Goal: Task Accomplishment & Management: Complete application form

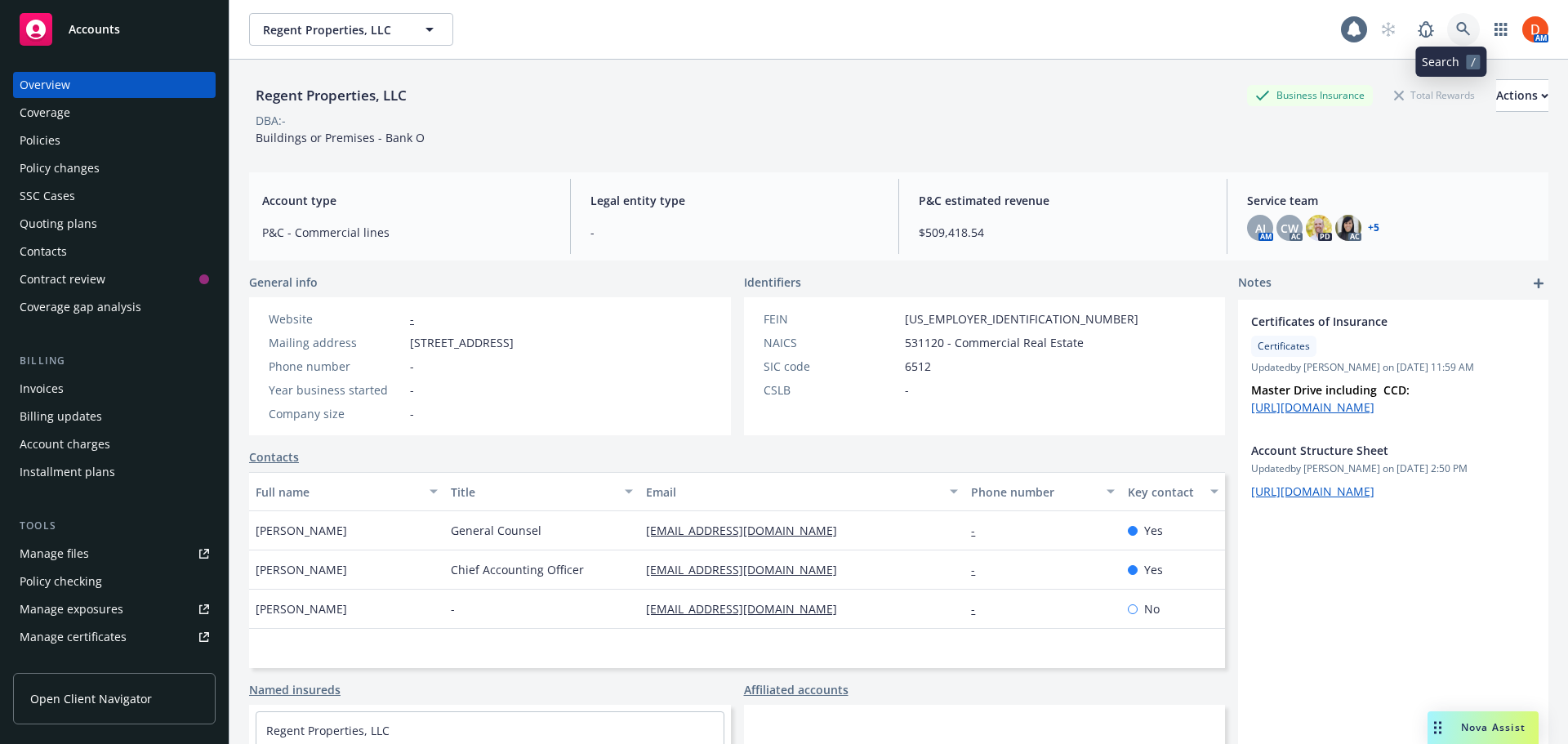
click at [1458, 31] on icon at bounding box center [1463, 29] width 15 height 15
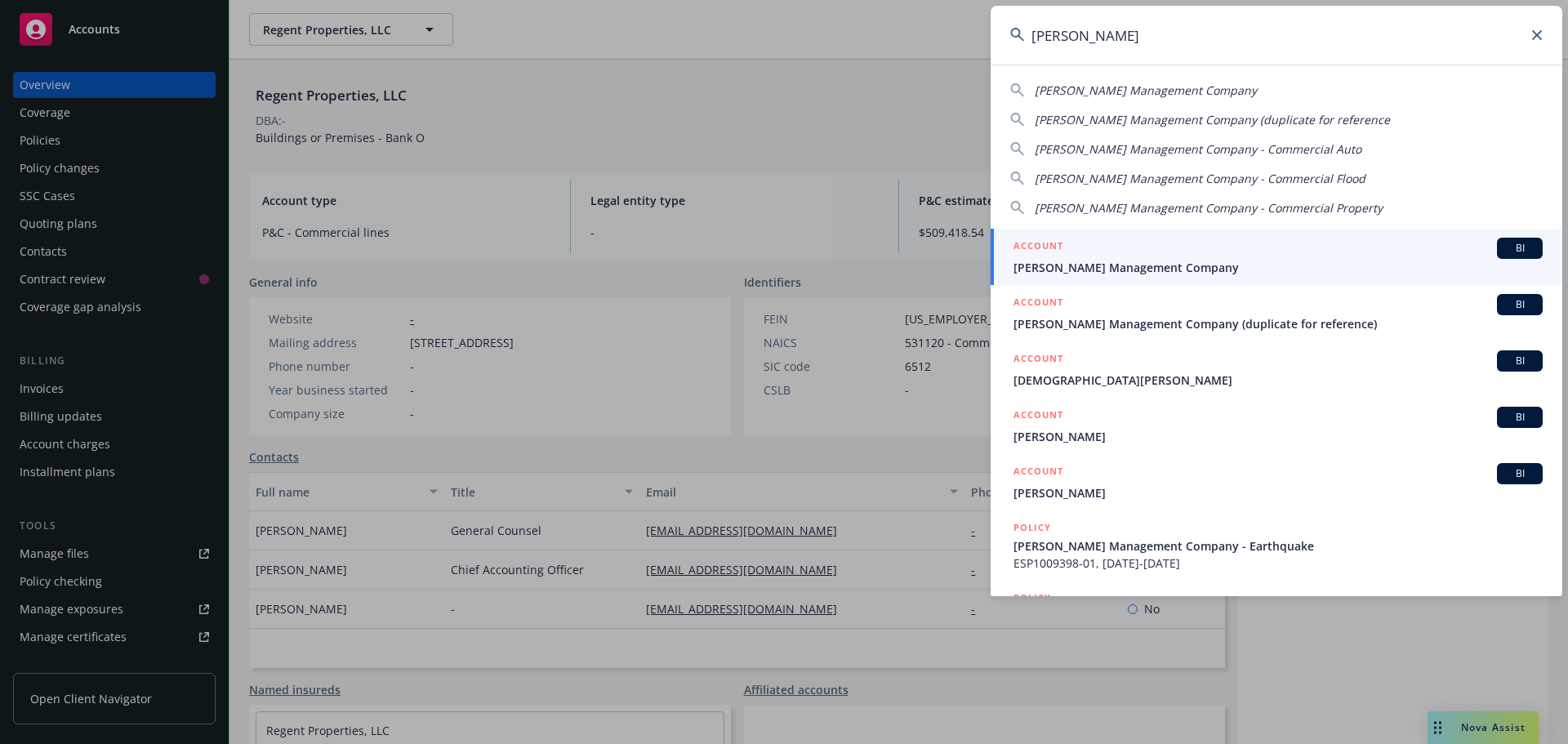
type input "[PERSON_NAME]"
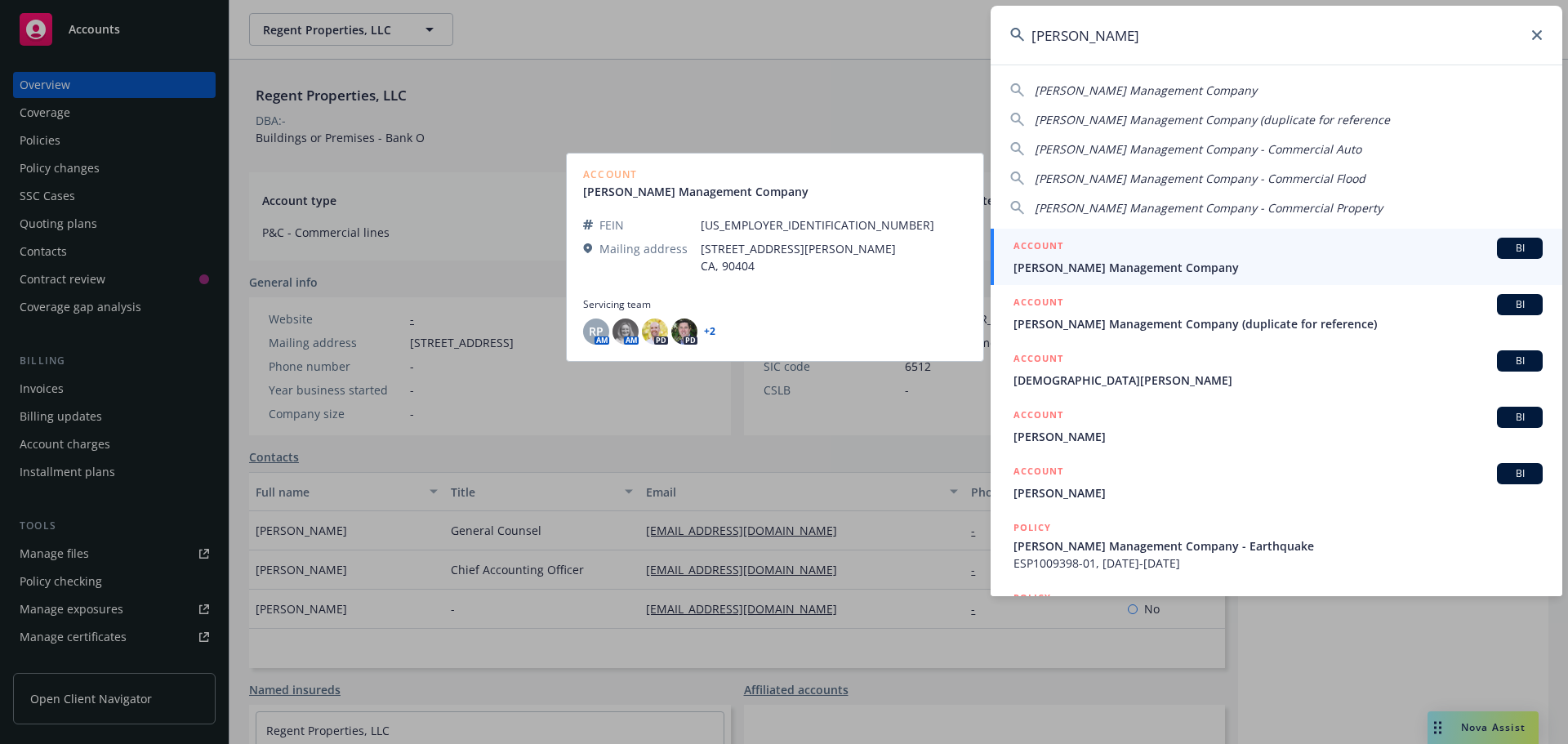
click at [1134, 258] on div "ACCOUNT BI" at bounding box center [1278, 248] width 529 height 21
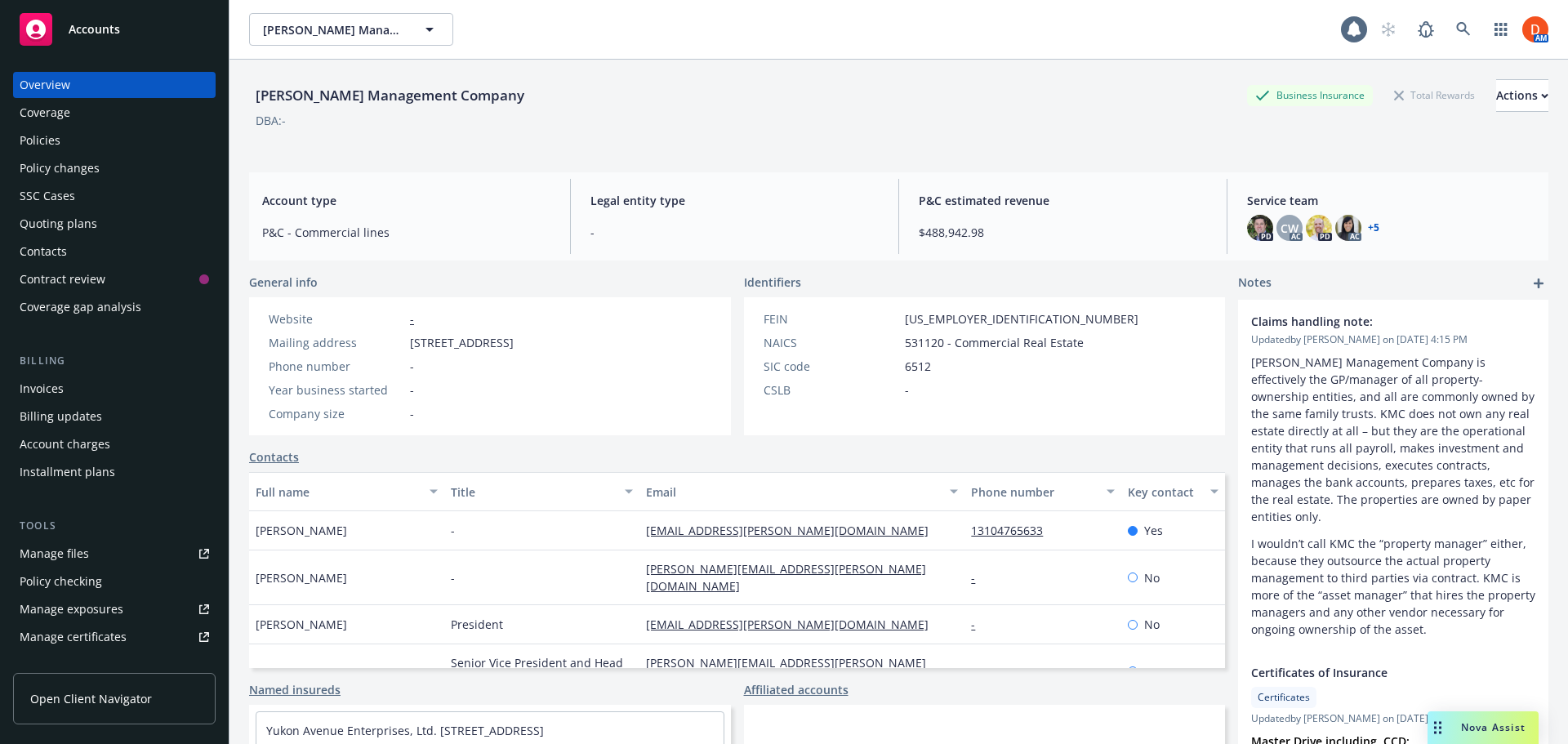
click at [151, 245] on div "Contacts" at bounding box center [115, 251] width 189 height 26
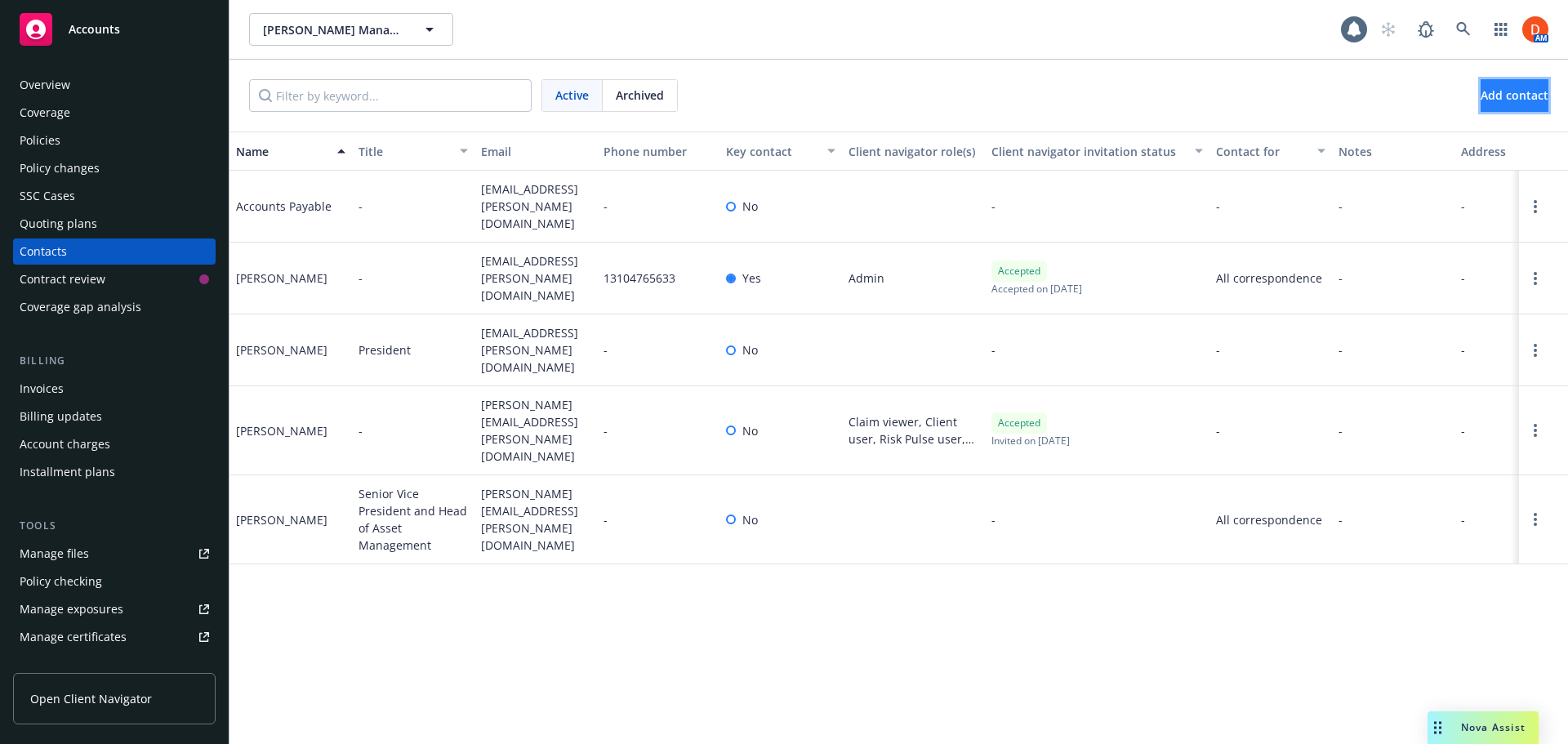
click at [1511, 101] on span "Add contact" at bounding box center [1514, 94] width 68 height 15
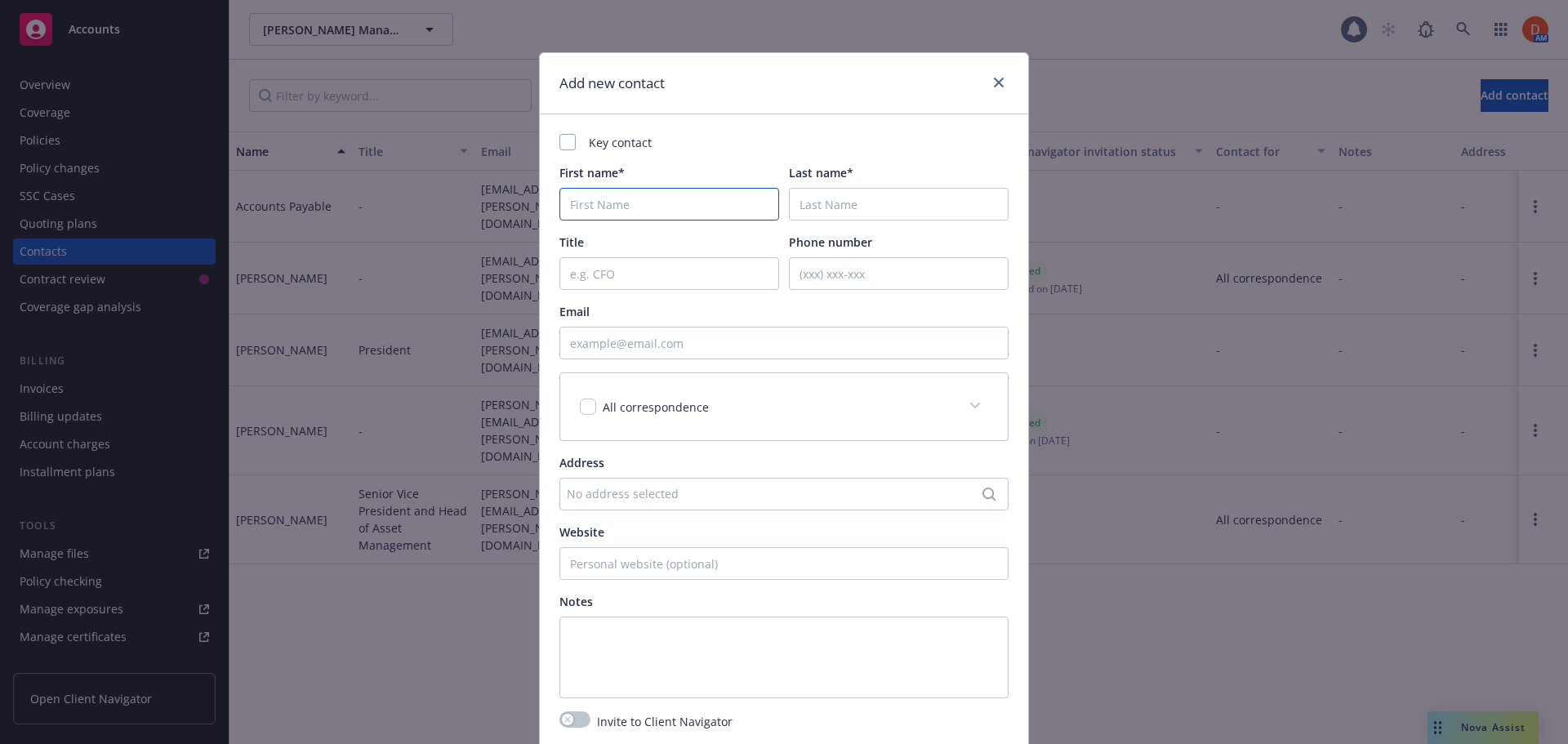
click at [576, 216] on input "First name*" at bounding box center [670, 204] width 220 height 33
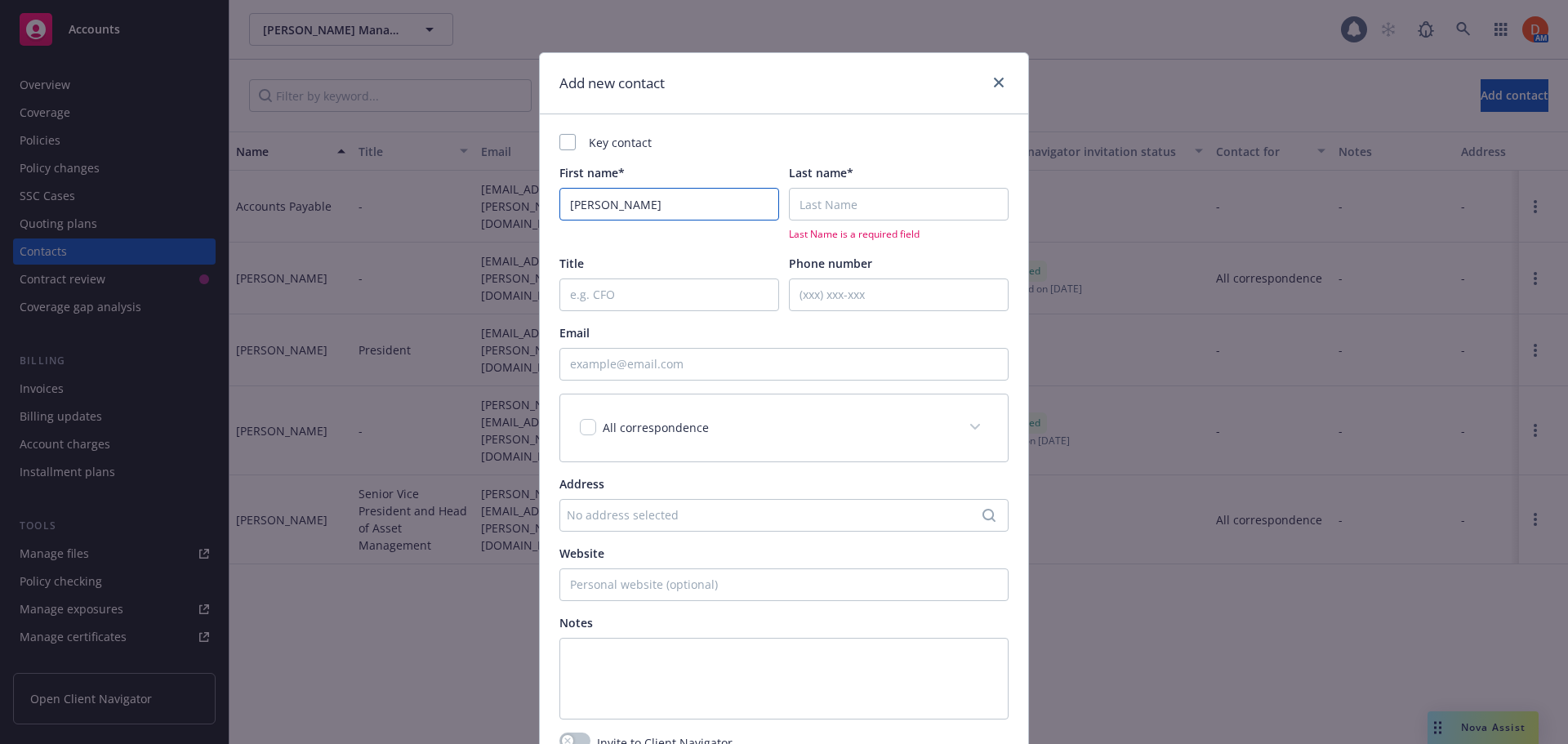
type input "[PERSON_NAME]"
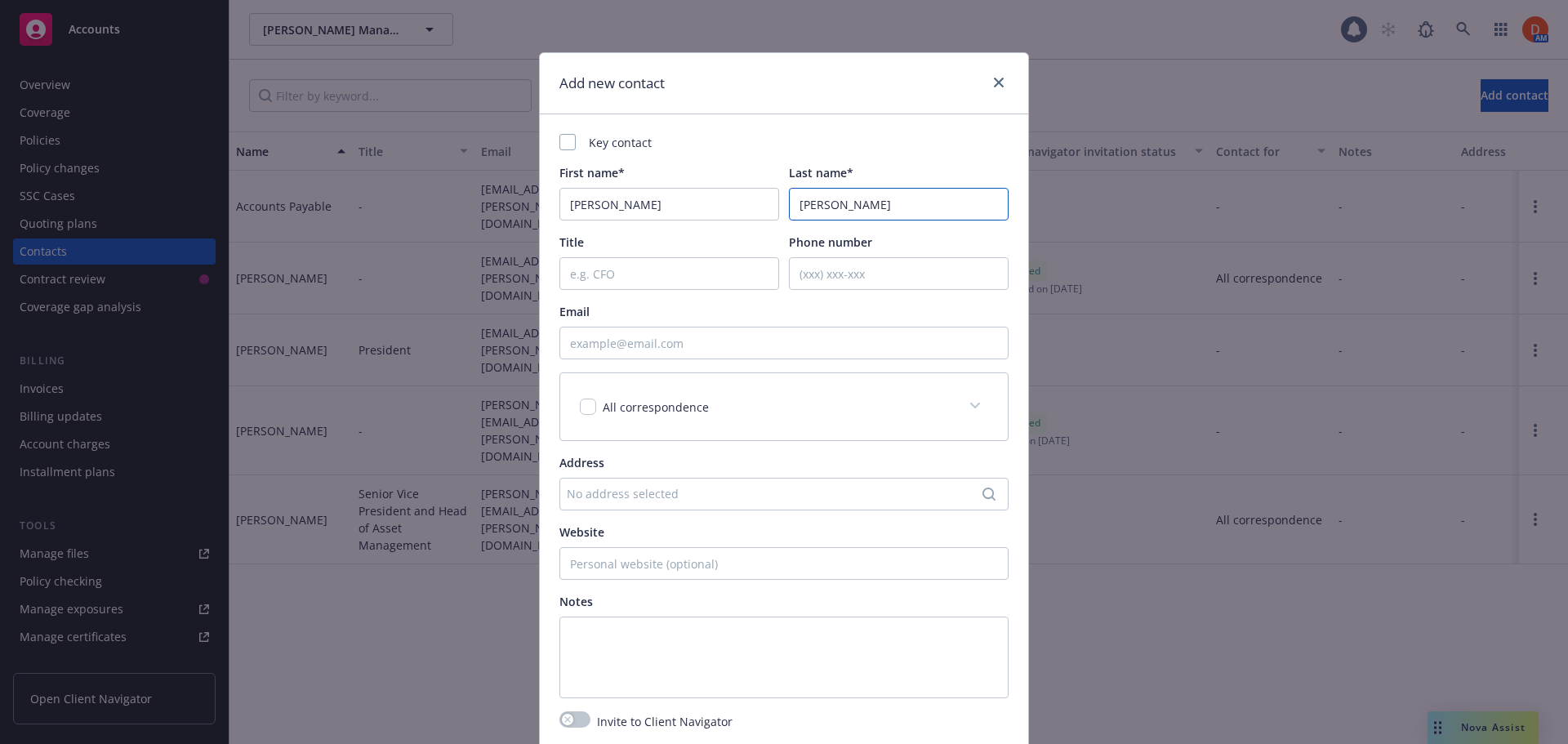
type input "[PERSON_NAME]"
click at [585, 332] on input "Email" at bounding box center [784, 342] width 449 height 33
paste input "[PERSON_NAME][EMAIL_ADDRESS][PERSON_NAME][DOMAIN_NAME]"
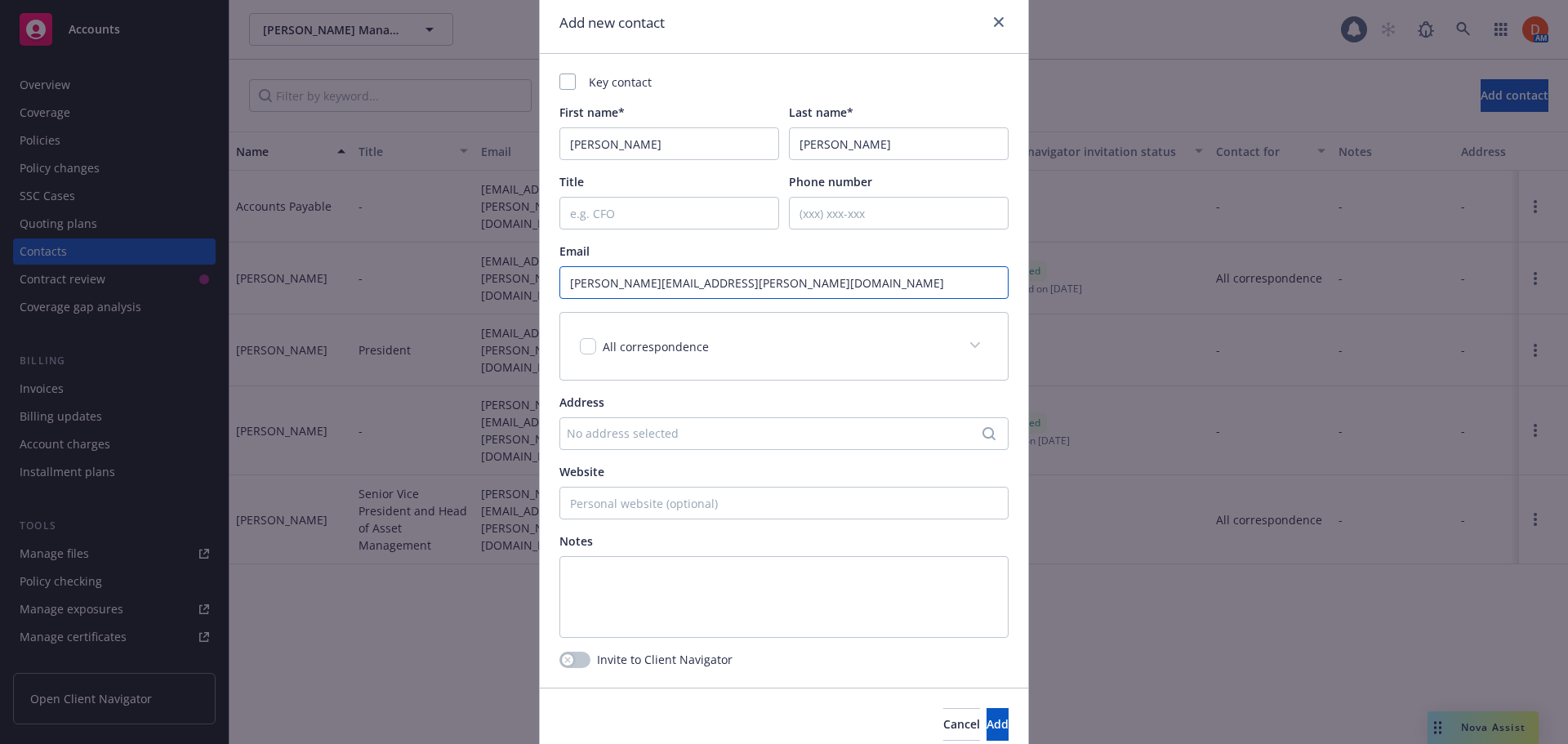
scroll to position [130, 0]
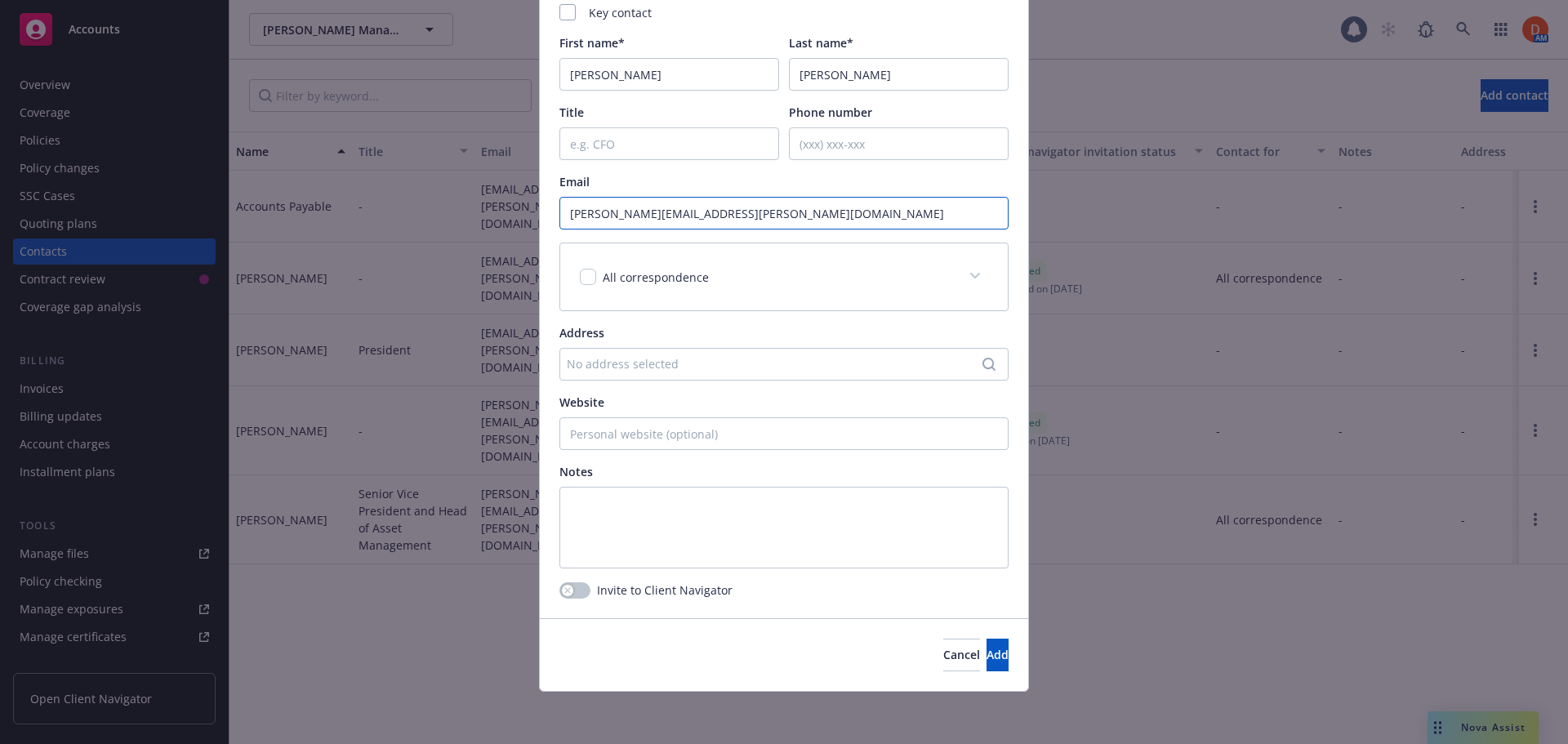
type input "[PERSON_NAME][EMAIL_ADDRESS][PERSON_NAME][DOMAIN_NAME]"
click at [568, 590] on button "button" at bounding box center [575, 590] width 31 height 16
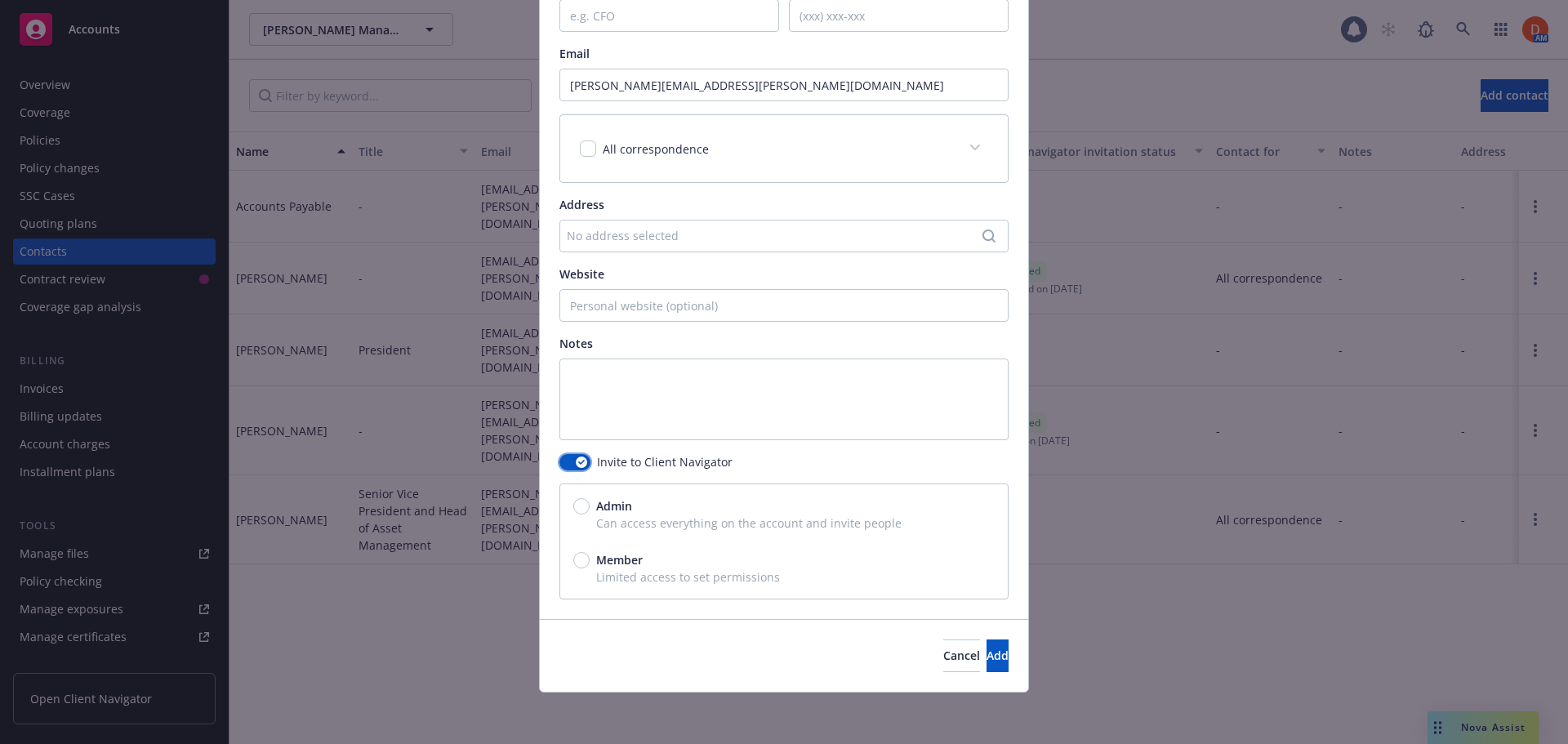
scroll to position [259, 0]
click at [581, 497] on div "Admin" at bounding box center [784, 504] width 422 height 17
click at [581, 497] on input "Admin" at bounding box center [582, 505] width 16 height 16
radio input "true"
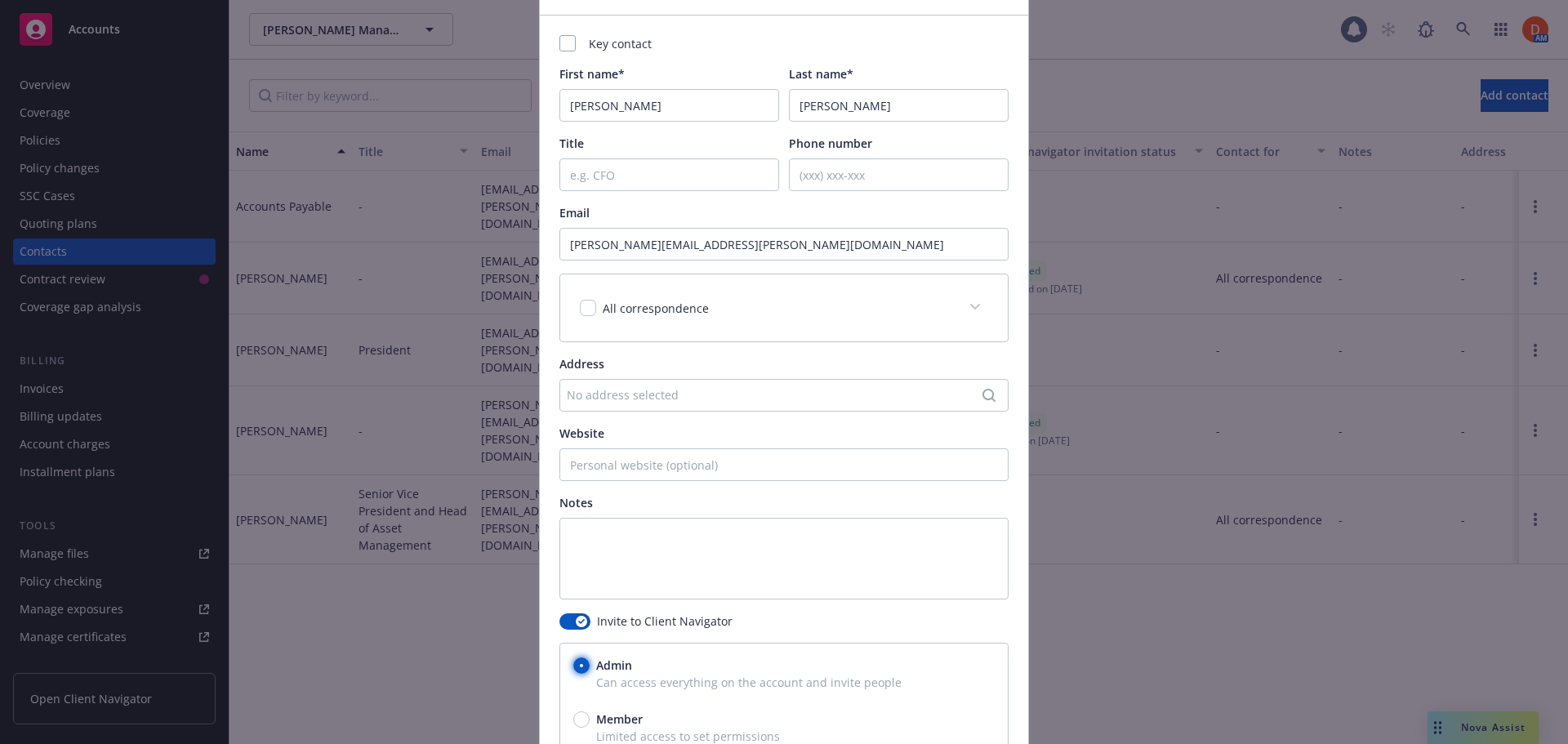
scroll to position [95, 0]
click at [589, 536] on textarea at bounding box center [784, 561] width 449 height 82
type textarea "d"
type textarea "Added for Partner Management success"
